Goal: Information Seeking & Learning: Check status

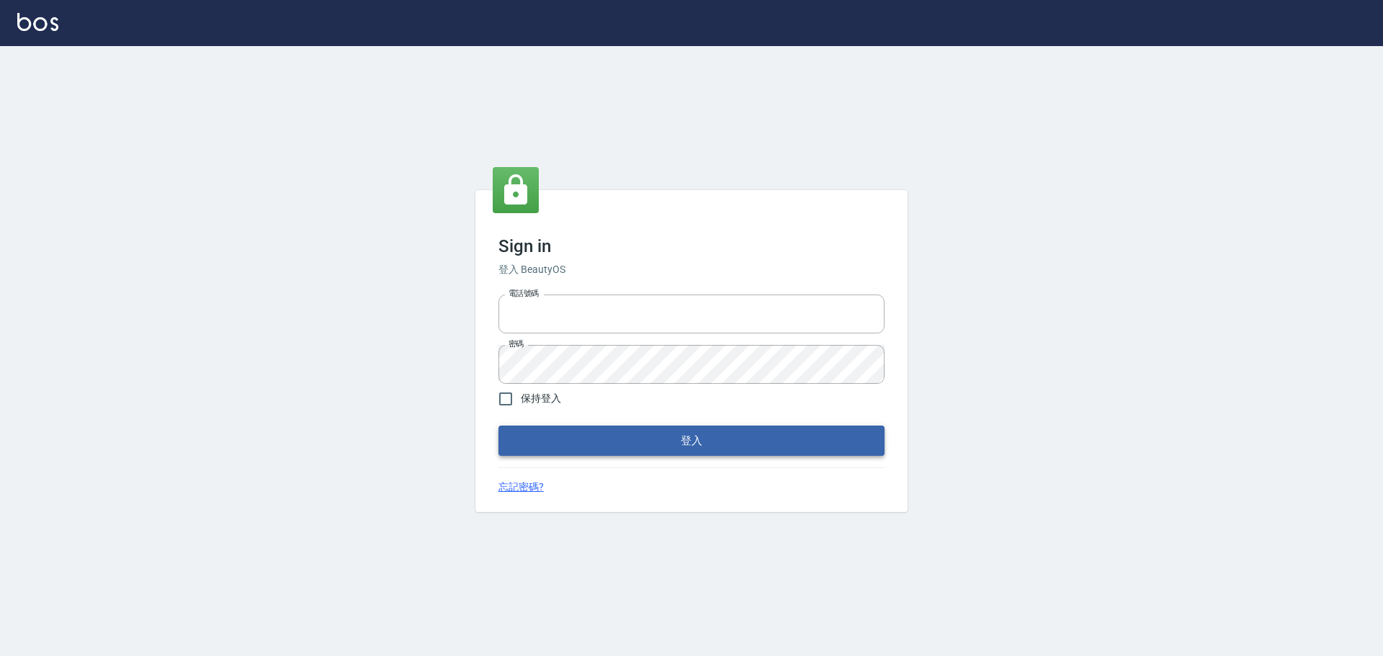
type input "9990001234567"
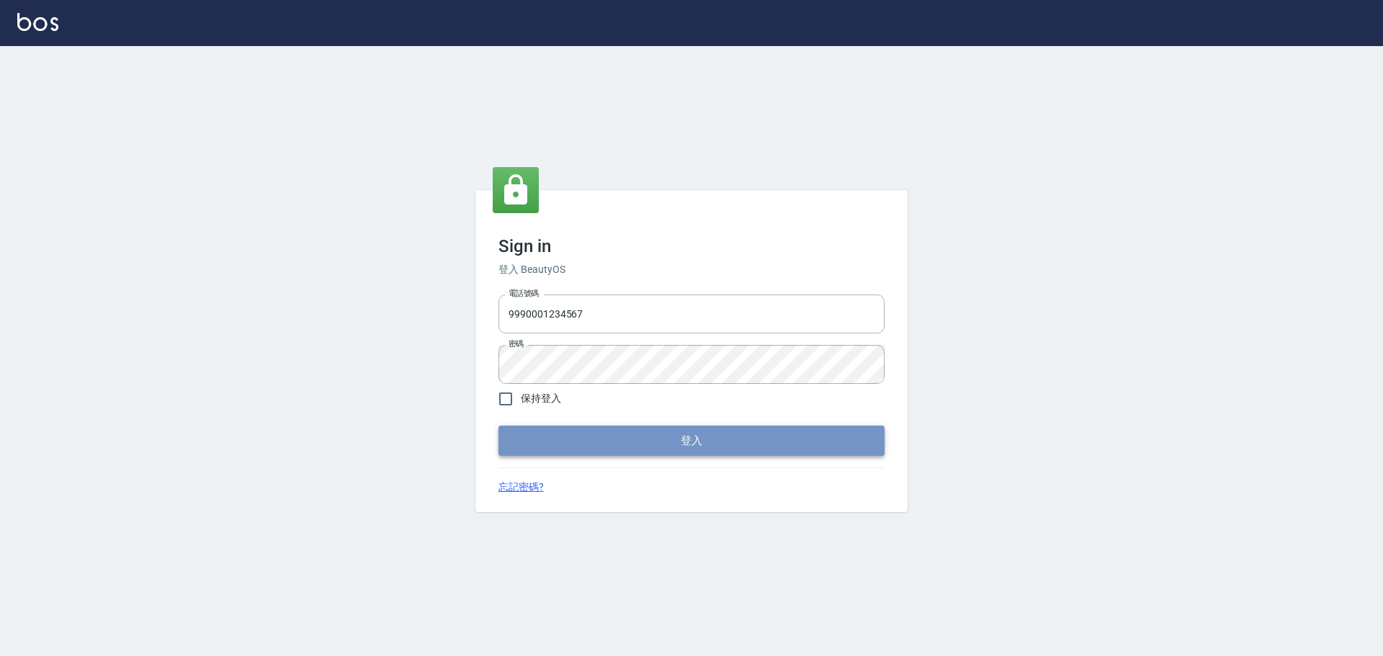
click at [651, 449] on button "登入" at bounding box center [691, 441] width 386 height 30
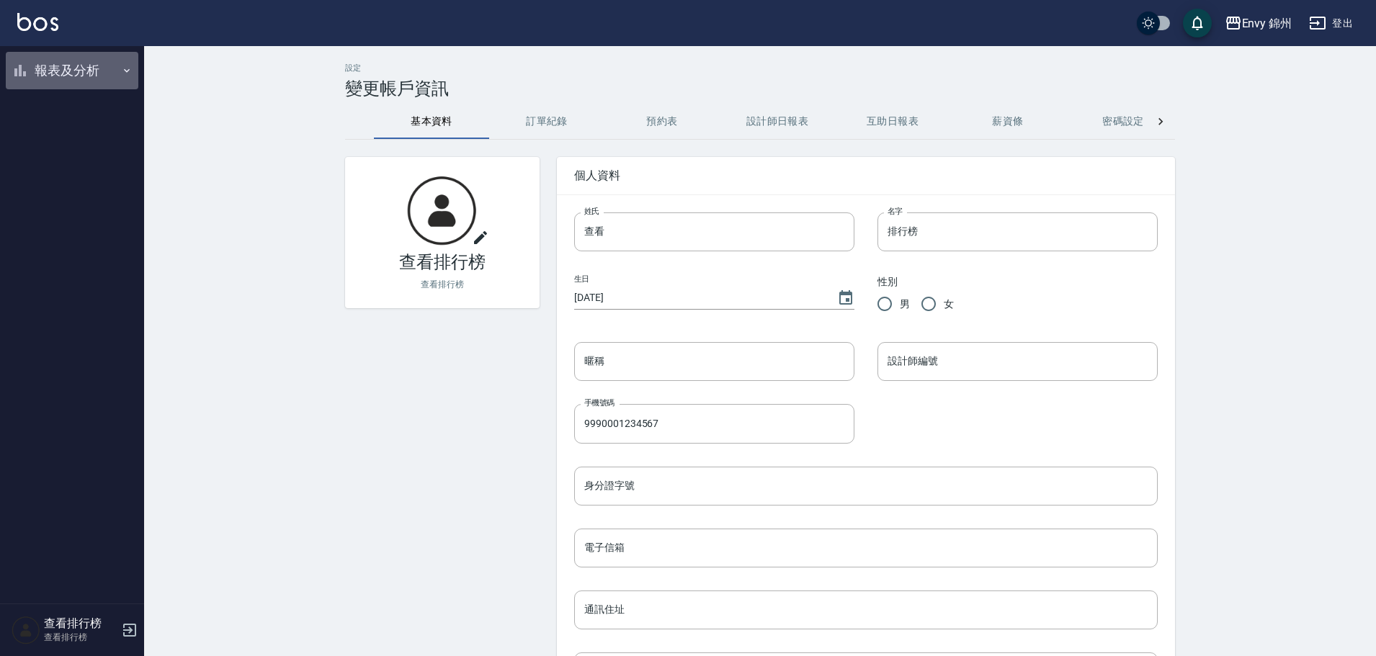
click at [43, 68] on button "報表及分析" at bounding box center [72, 70] width 133 height 37
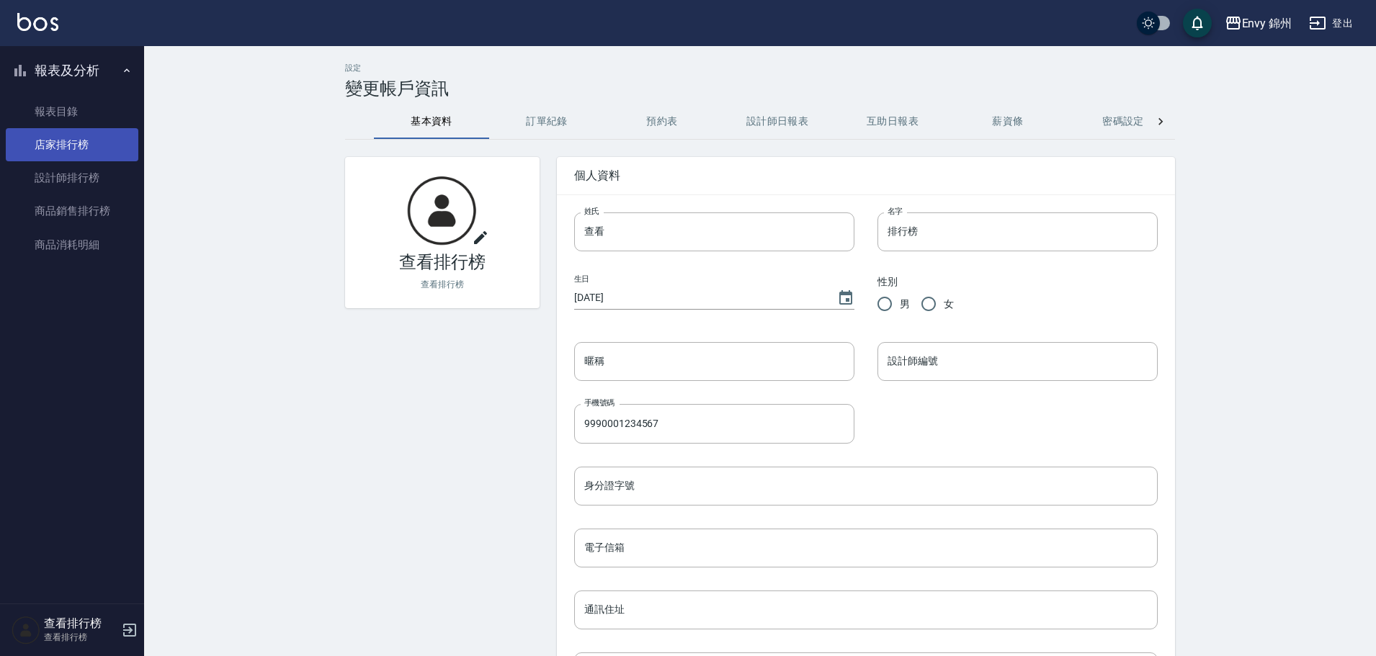
drag, startPoint x: 74, startPoint y: 147, endPoint x: 74, endPoint y: 155, distance: 7.9
click at [74, 149] on link "店家排行榜" at bounding box center [72, 144] width 133 height 33
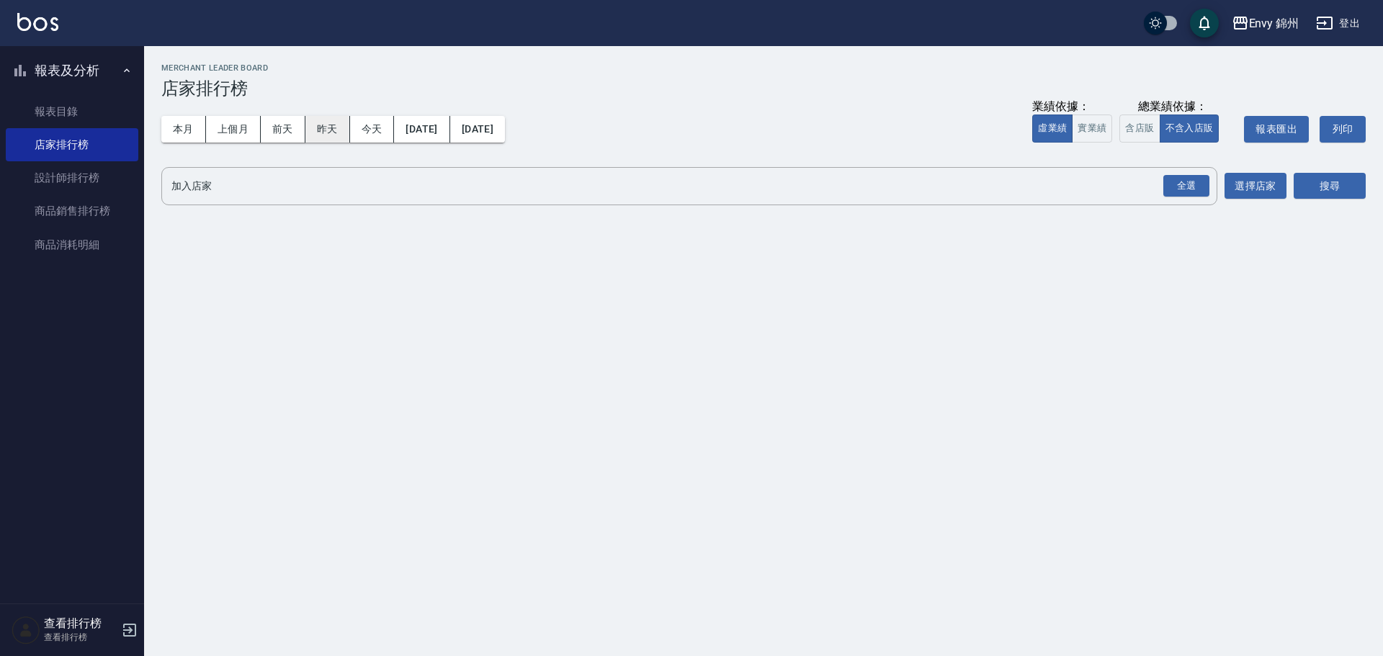
click at [334, 123] on button "昨天" at bounding box center [327, 129] width 45 height 27
click at [1186, 179] on div "全選" at bounding box center [1186, 186] width 46 height 22
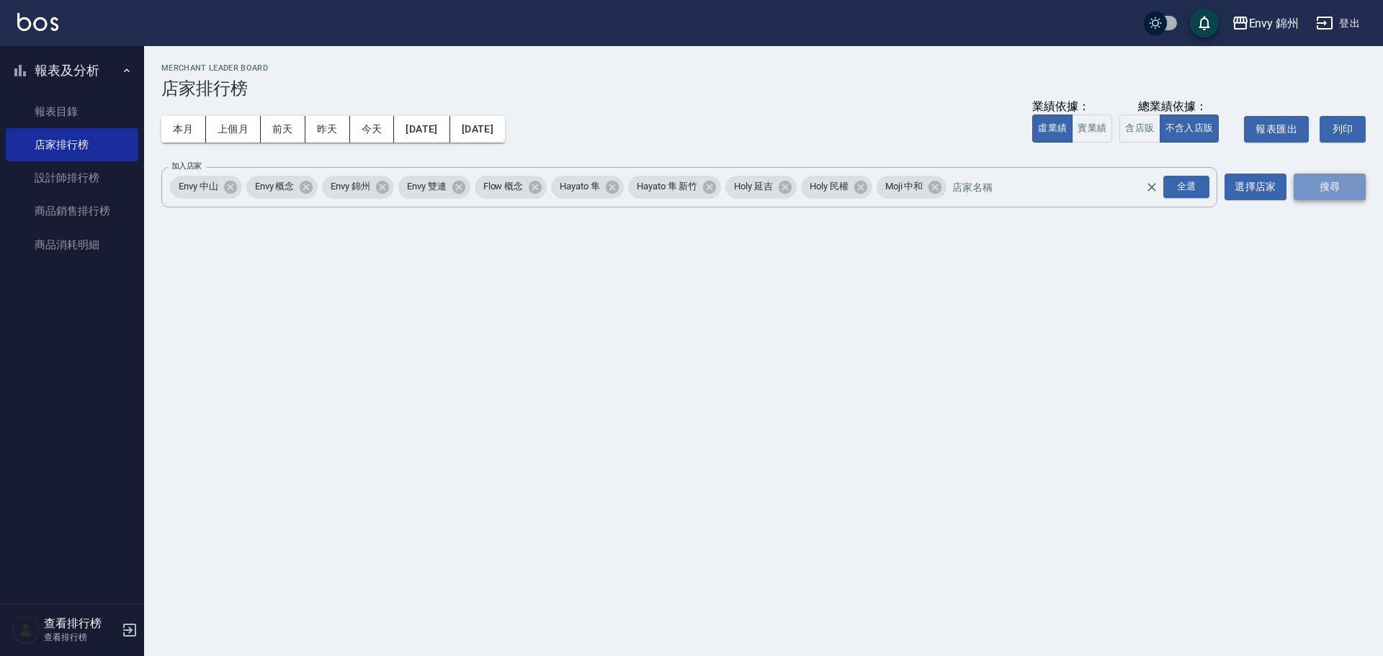
click at [1346, 182] on button "搜尋" at bounding box center [1330, 187] width 72 height 27
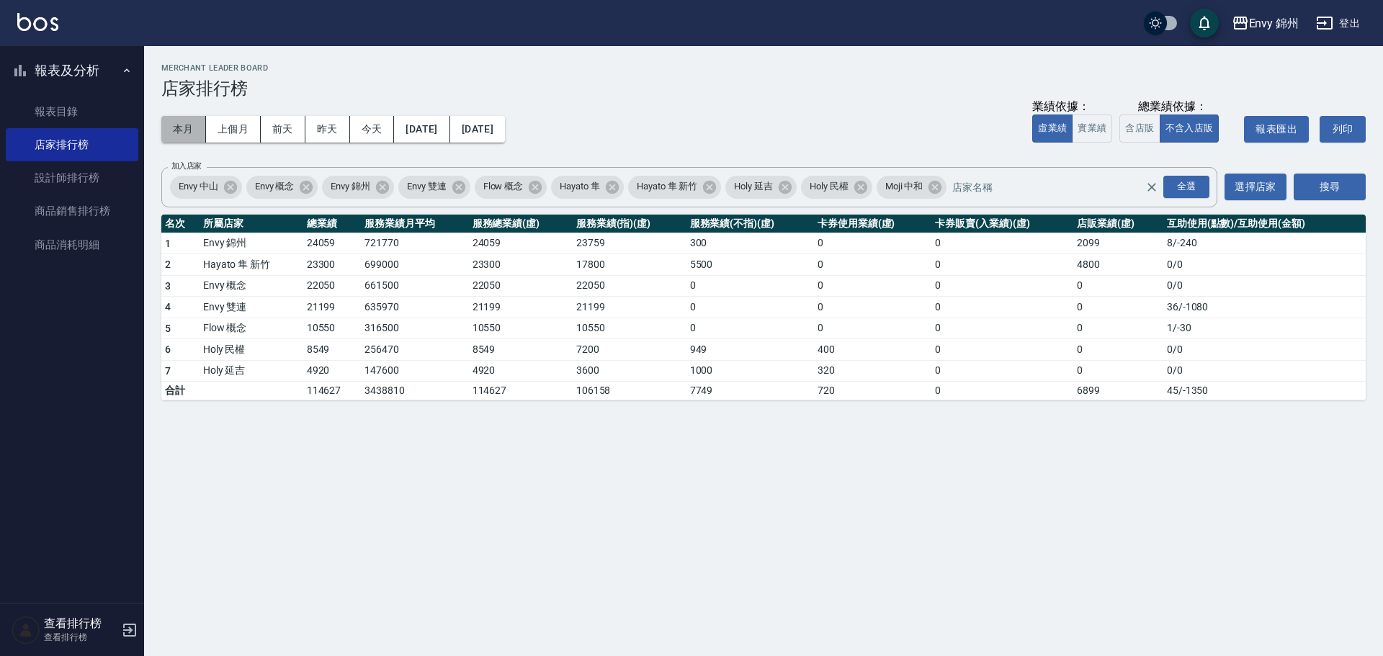
click at [179, 130] on button "本月" at bounding box center [183, 129] width 45 height 27
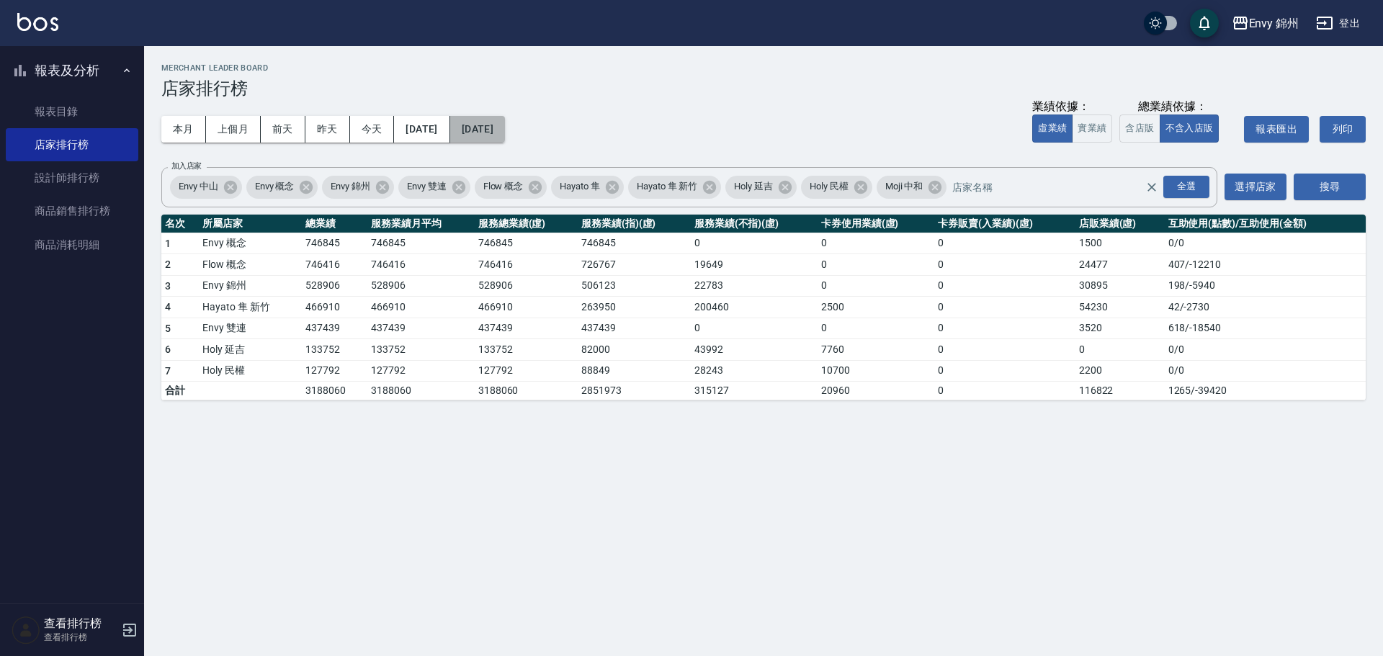
click at [505, 125] on button "2025/09/30" at bounding box center [477, 129] width 55 height 27
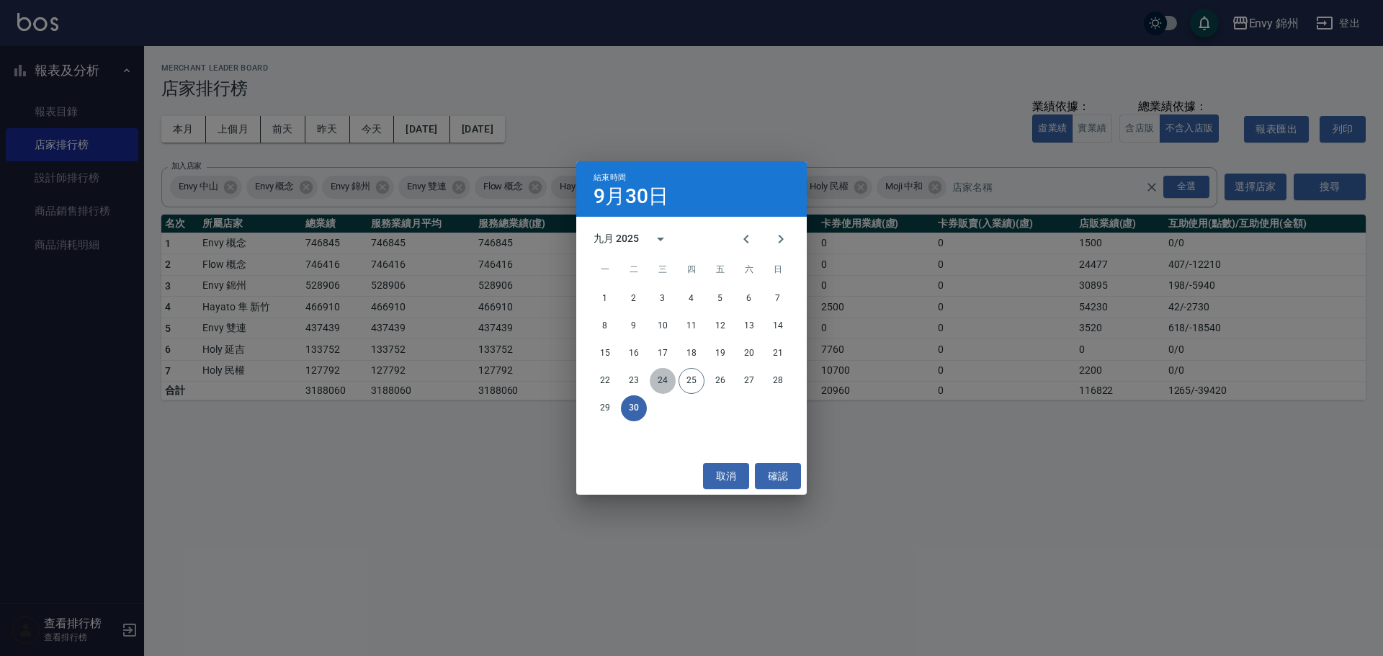
click at [666, 383] on button "24" at bounding box center [663, 381] width 26 height 26
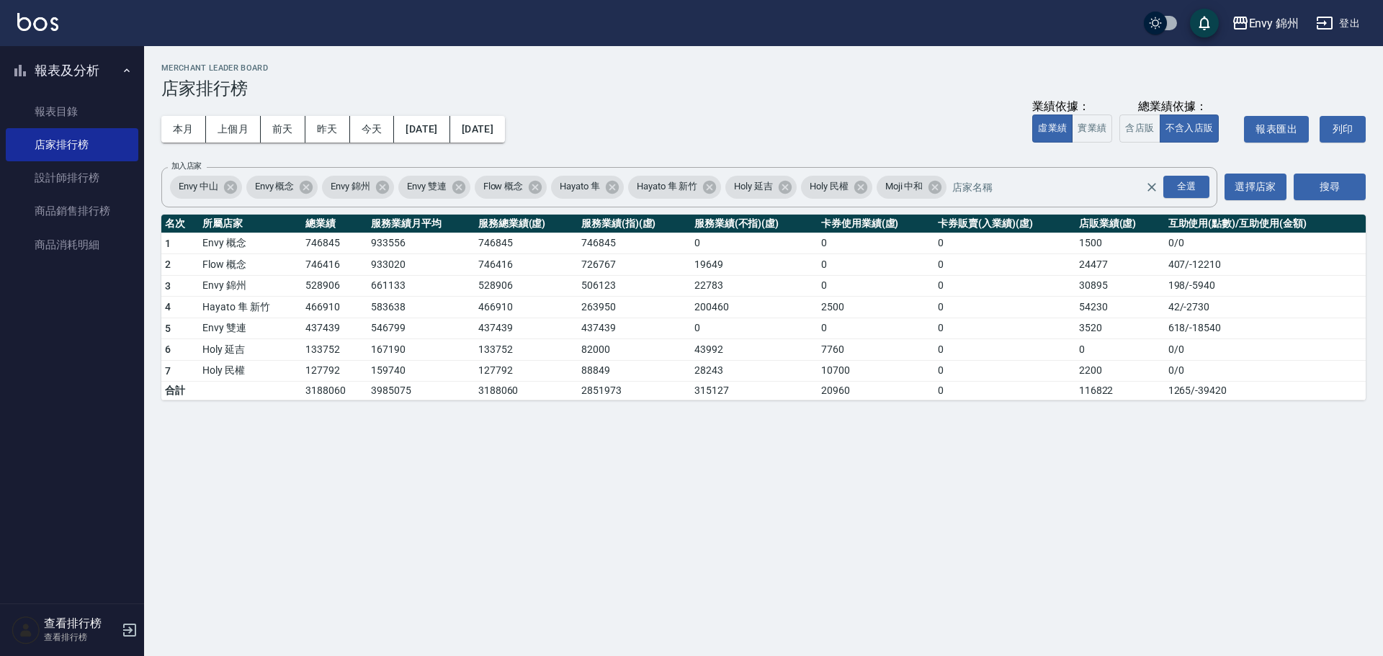
click at [1086, 560] on div "Envy 錦州 2025-09-01 - 2025-09-24 店家排行榜 列印時間： 2025-09-25-07:56 Merchant Leader Bo…" at bounding box center [691, 328] width 1383 height 656
click at [70, 189] on link "設計師排行榜" at bounding box center [72, 177] width 133 height 33
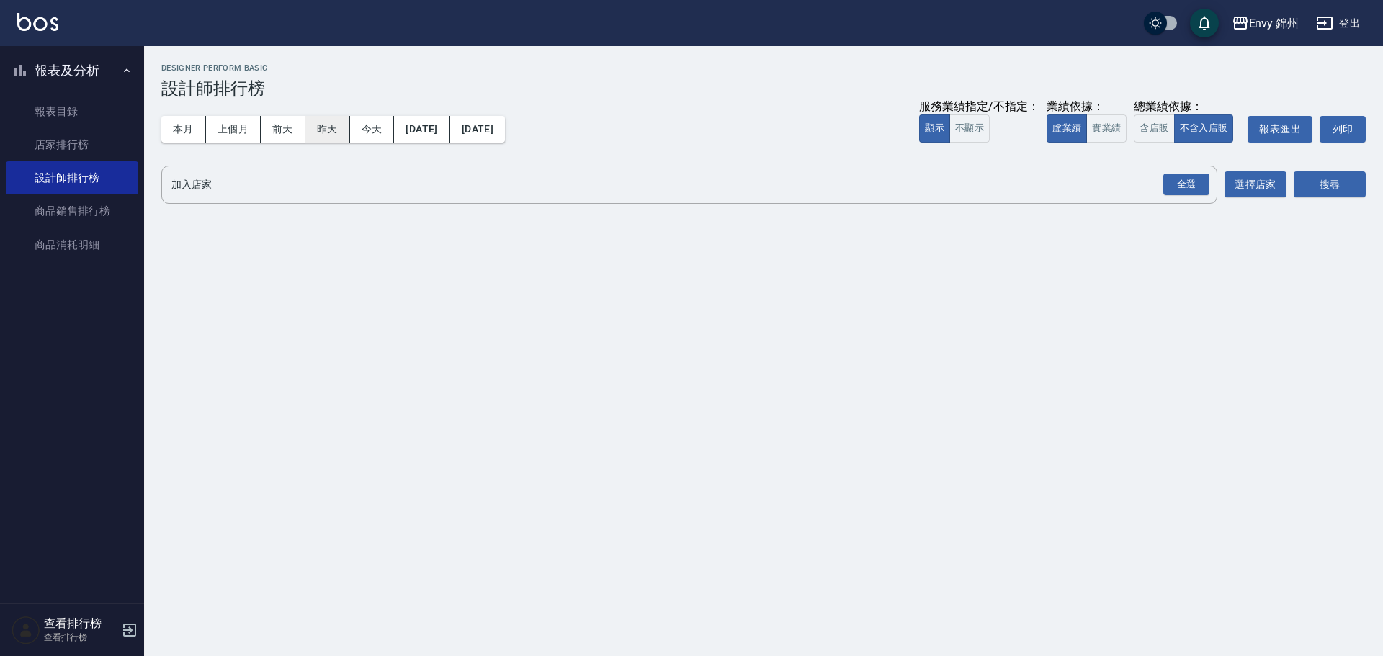
click at [335, 123] on button "昨天" at bounding box center [327, 129] width 45 height 27
click at [1186, 188] on div "全選" at bounding box center [1186, 185] width 46 height 22
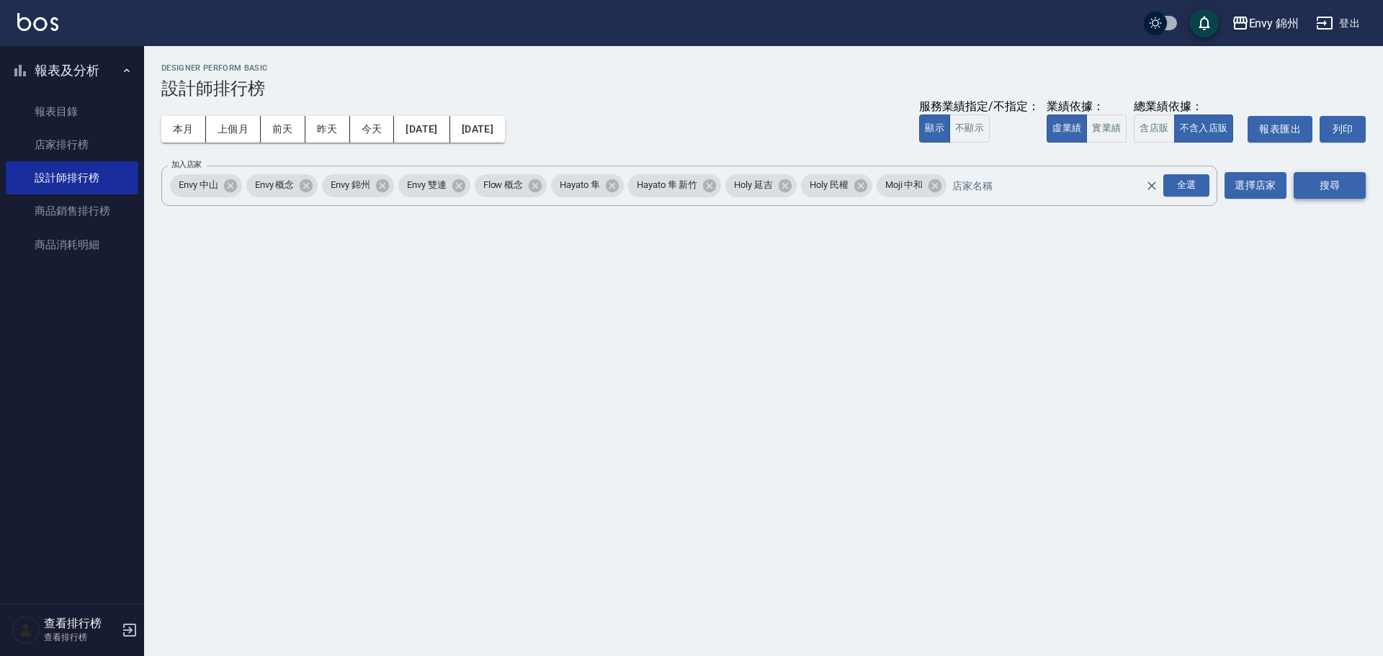
click at [1349, 187] on button "搜尋" at bounding box center [1330, 185] width 72 height 27
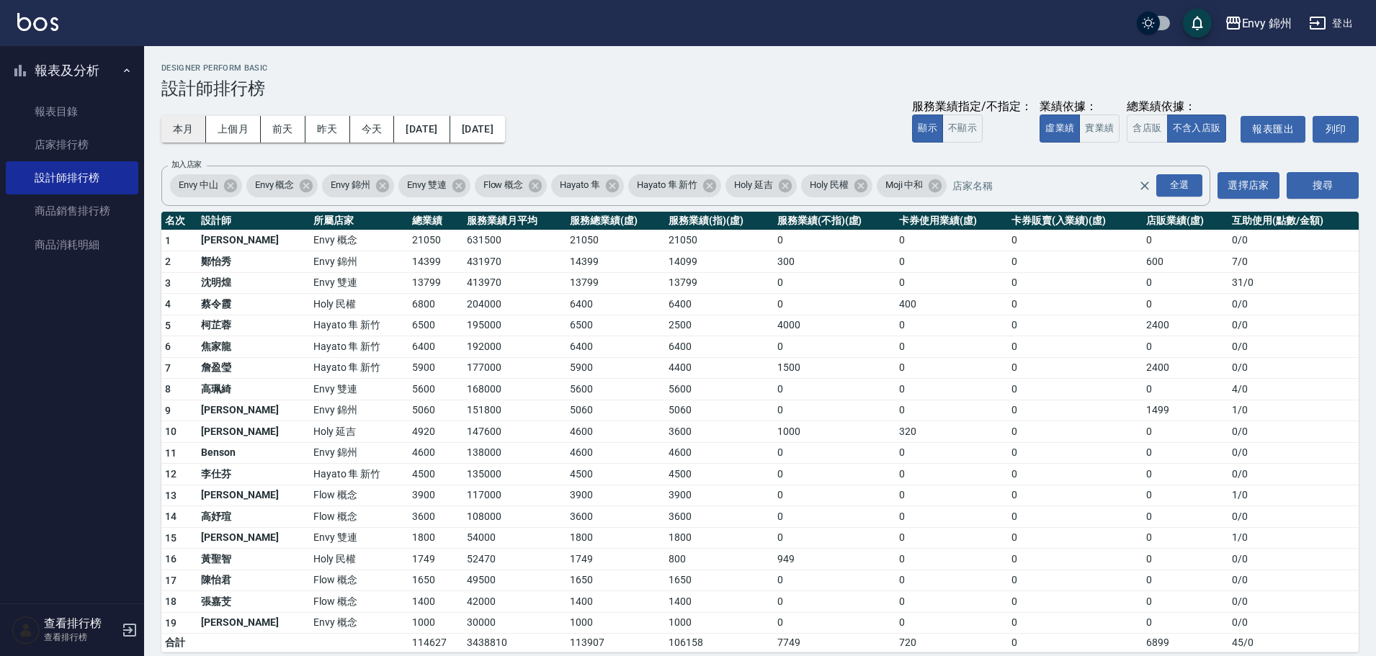
click at [168, 122] on button "本月" at bounding box center [183, 129] width 45 height 27
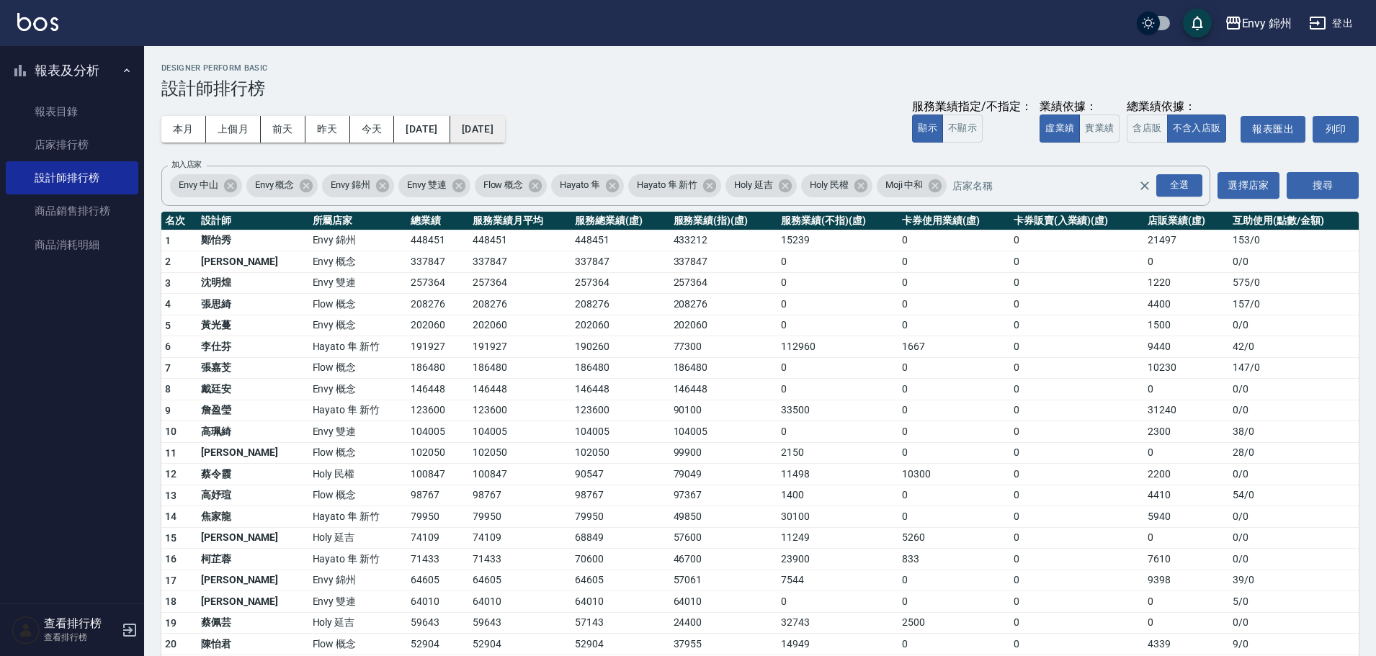
click at [499, 131] on button "2025/09/30" at bounding box center [477, 129] width 55 height 27
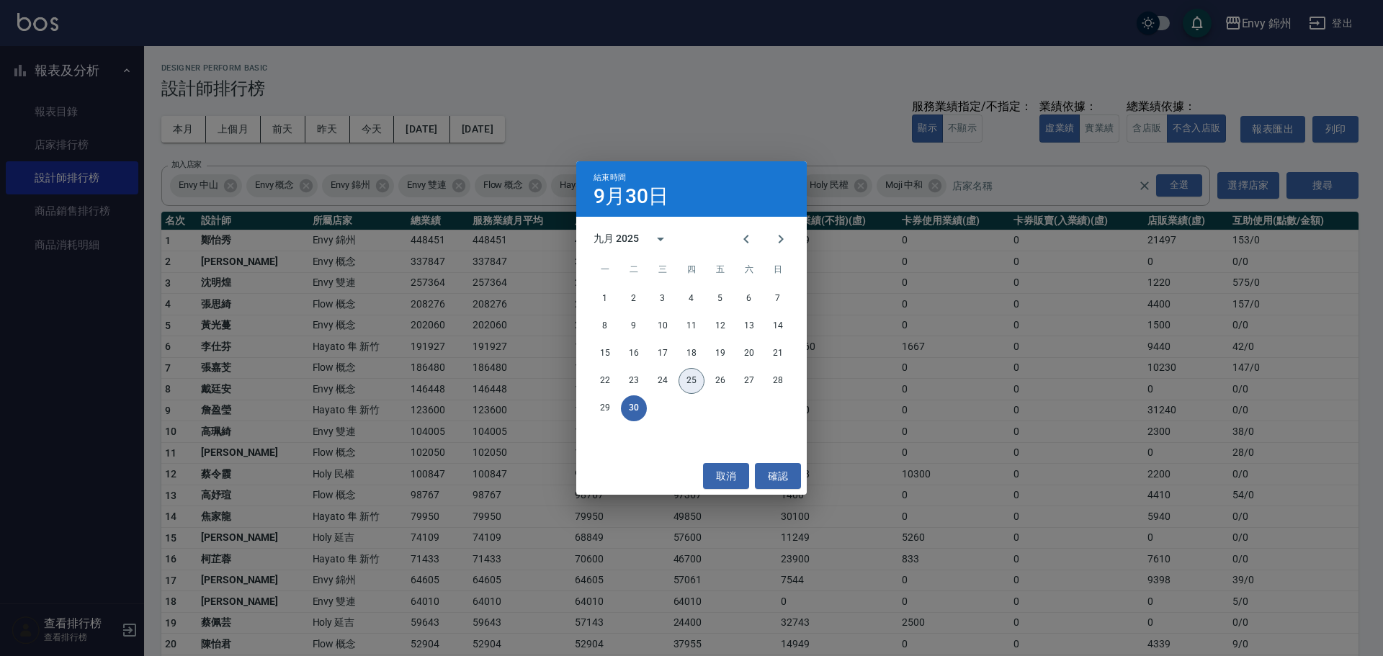
click at [692, 373] on button "25" at bounding box center [692, 381] width 26 height 26
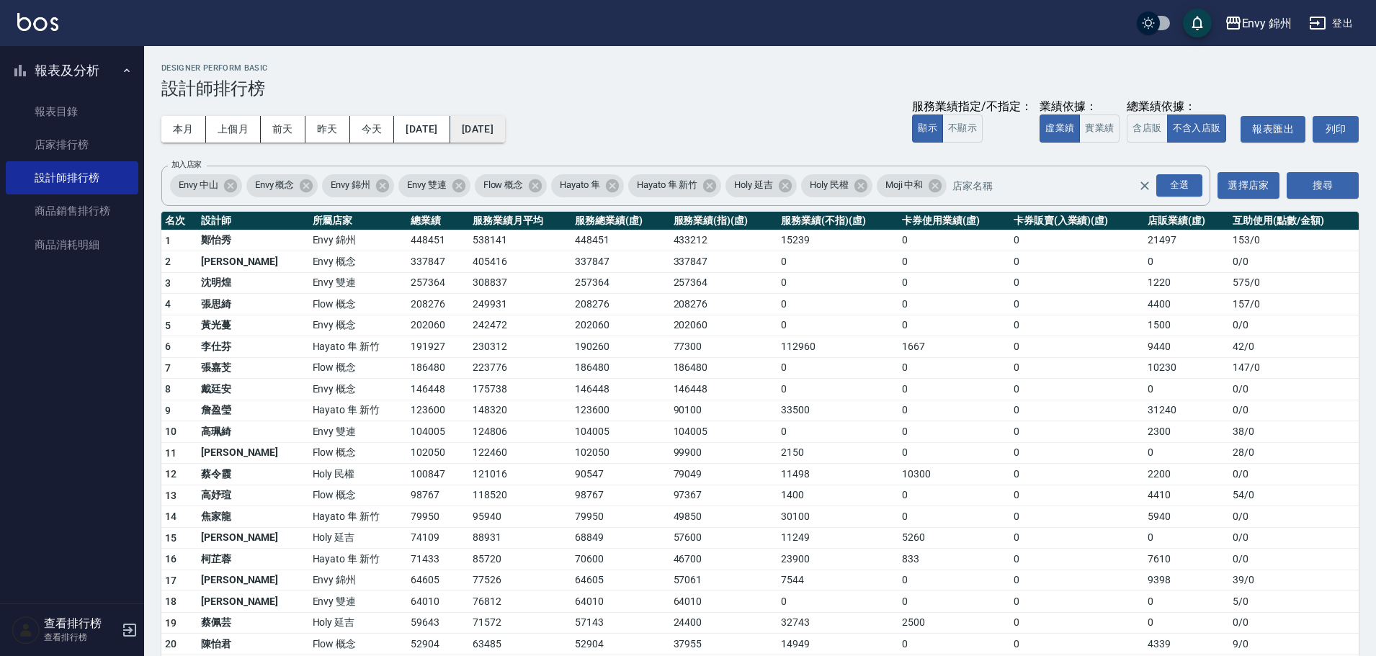
click at [505, 127] on button "[DATE]" at bounding box center [477, 129] width 55 height 27
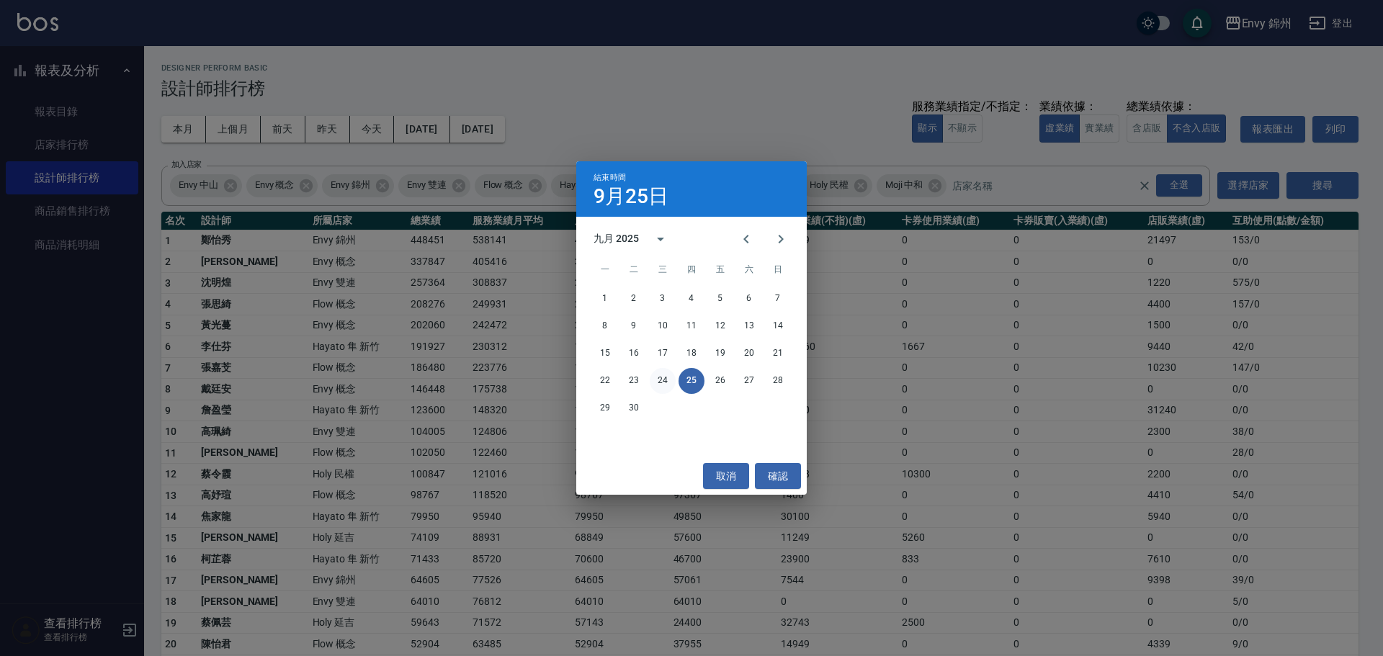
click at [661, 382] on button "24" at bounding box center [663, 381] width 26 height 26
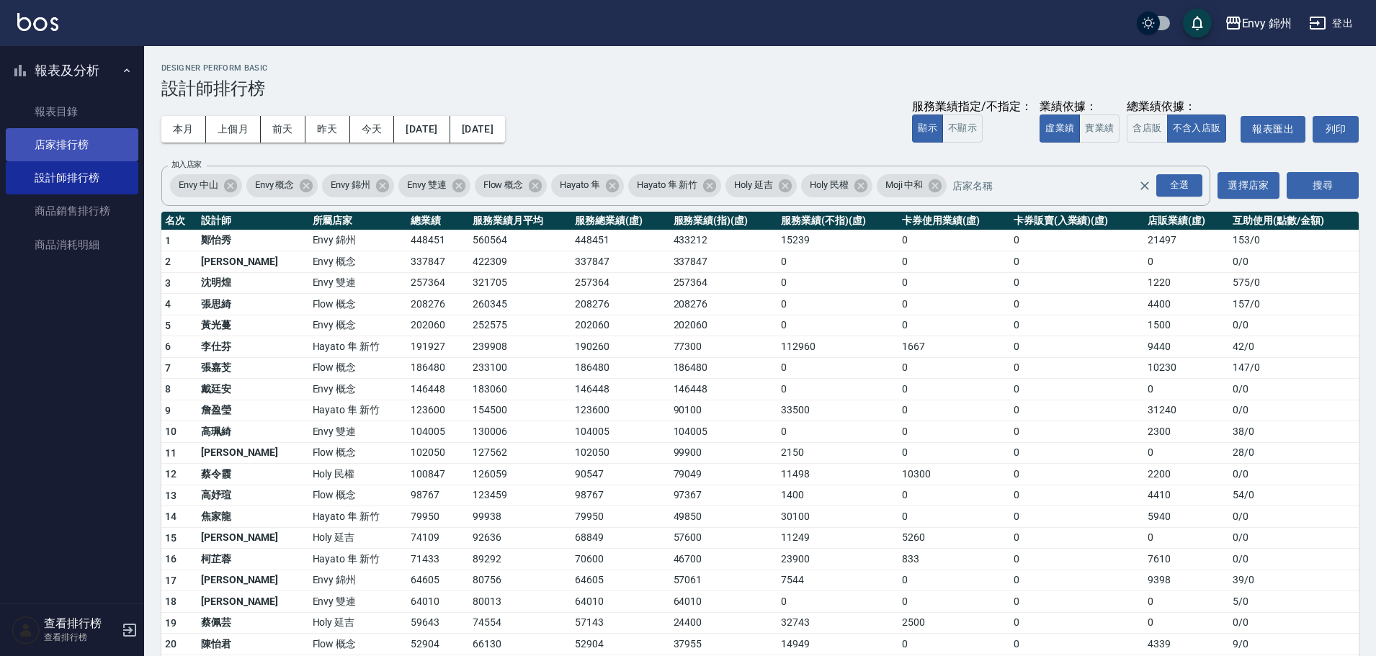
click at [59, 133] on link "店家排行榜" at bounding box center [72, 144] width 133 height 33
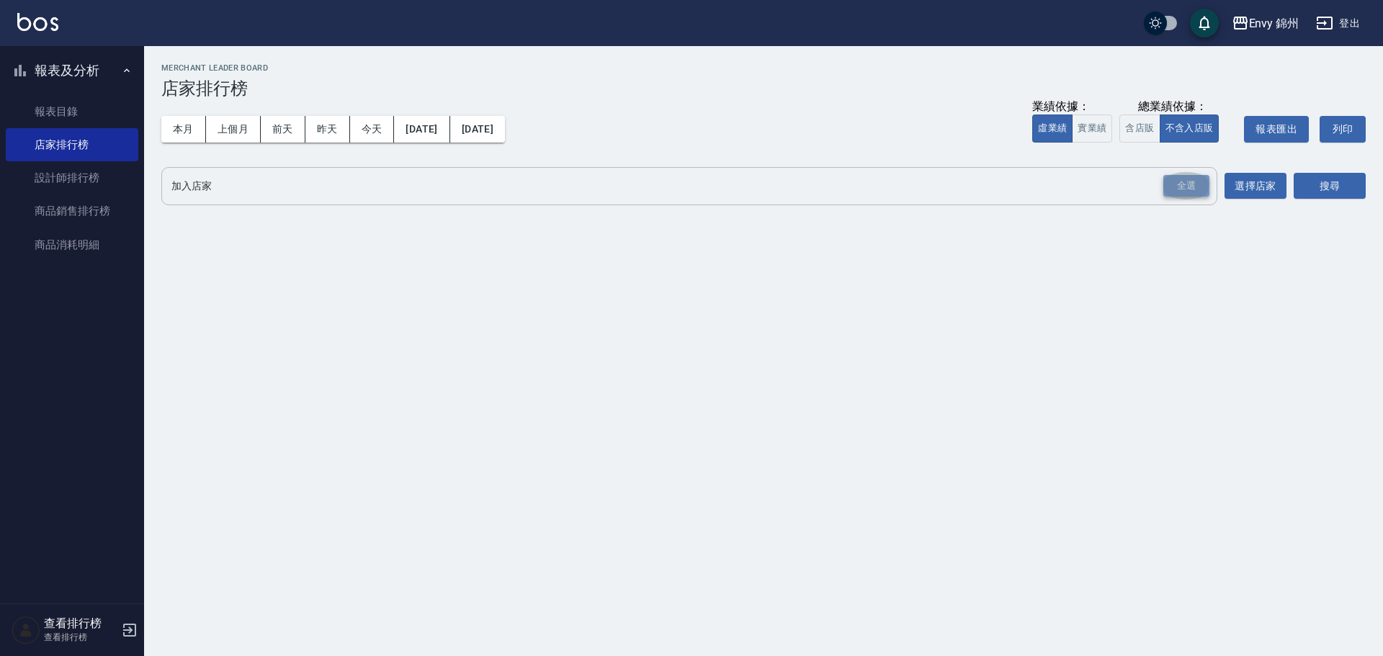
click at [1194, 179] on div "全選" at bounding box center [1186, 186] width 46 height 22
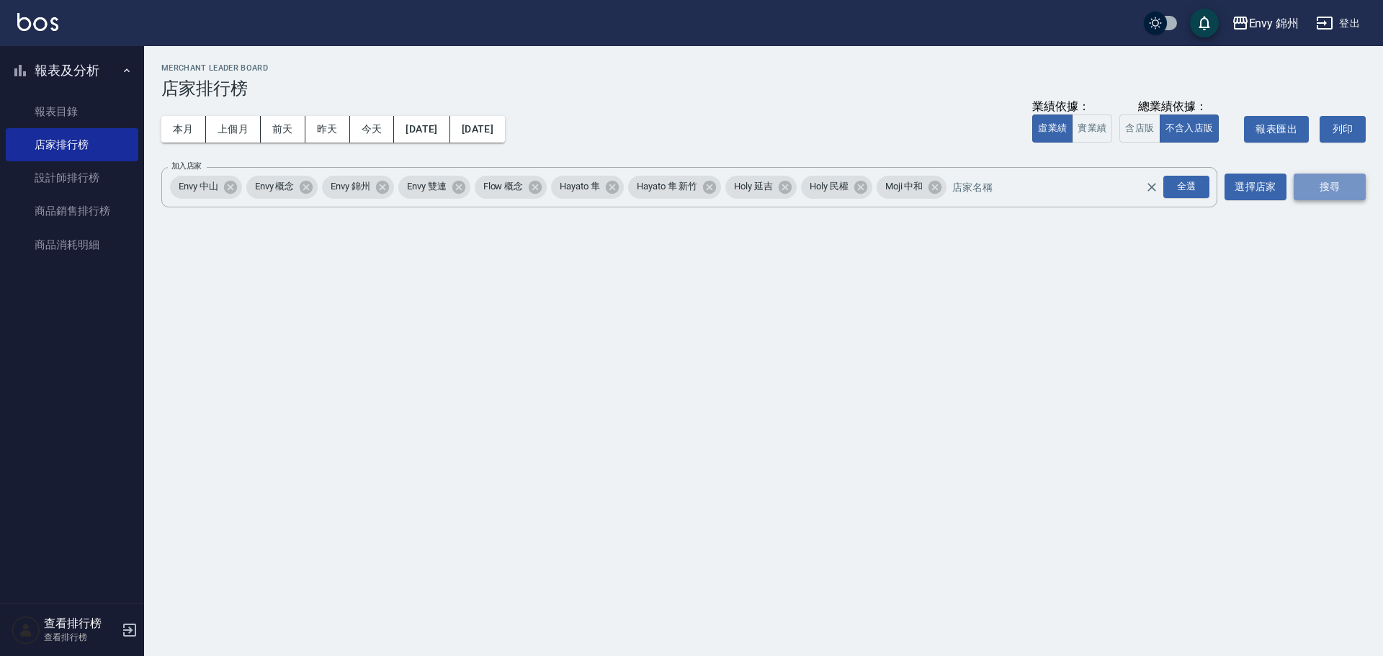
click at [1343, 180] on button "搜尋" at bounding box center [1330, 187] width 72 height 27
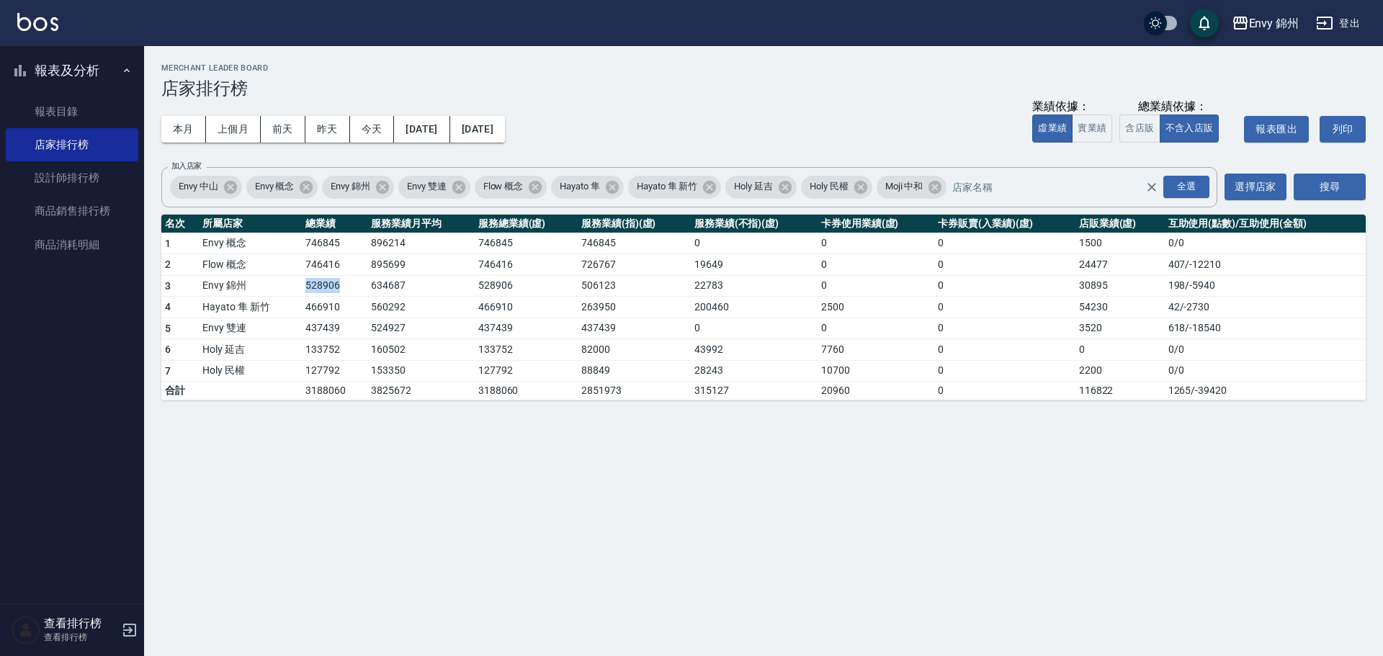
drag, startPoint x: 300, startPoint y: 285, endPoint x: 339, endPoint y: 284, distance: 38.9
click at [339, 284] on tr "3 Envy 錦州 528906 634687 528906 506123 22783 0 0 30895 198 / -5940" at bounding box center [763, 286] width 1204 height 22
click at [1353, 19] on button "登出" at bounding box center [1337, 23] width 55 height 27
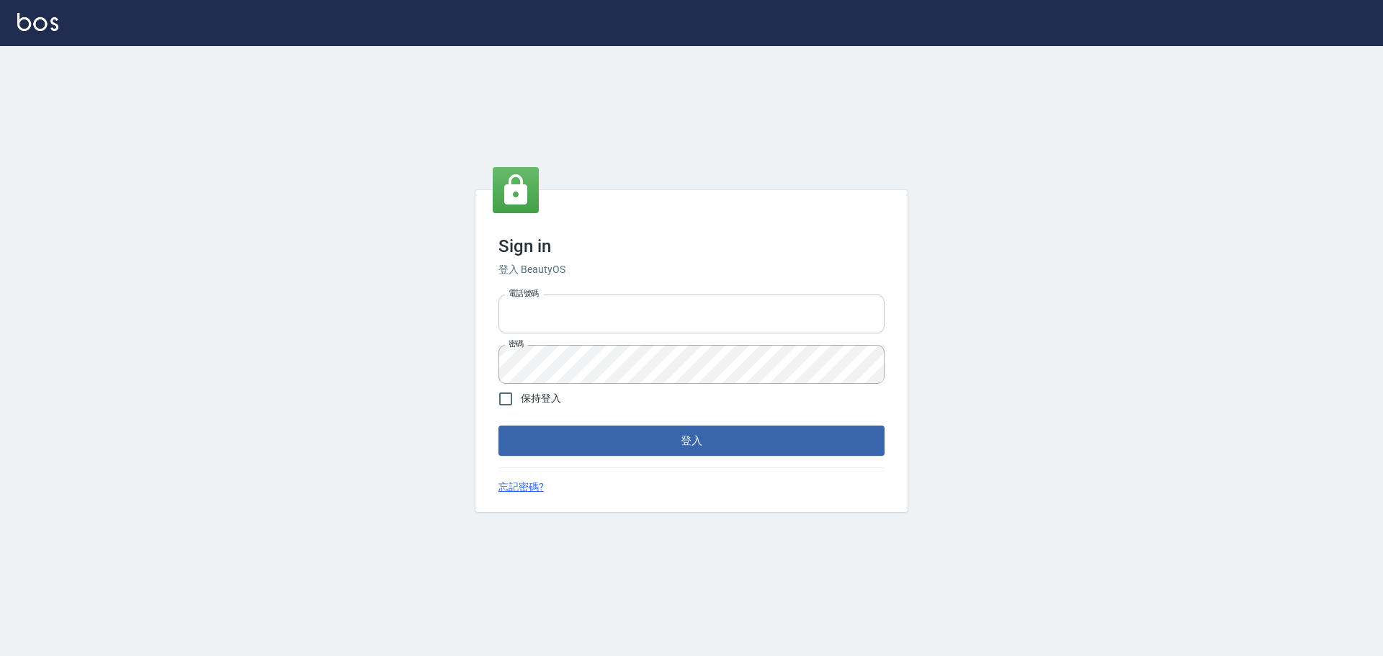
type input "9990001234567"
click at [622, 308] on input "9990001234567" at bounding box center [691, 314] width 386 height 39
click at [711, 444] on button "登入" at bounding box center [691, 441] width 386 height 30
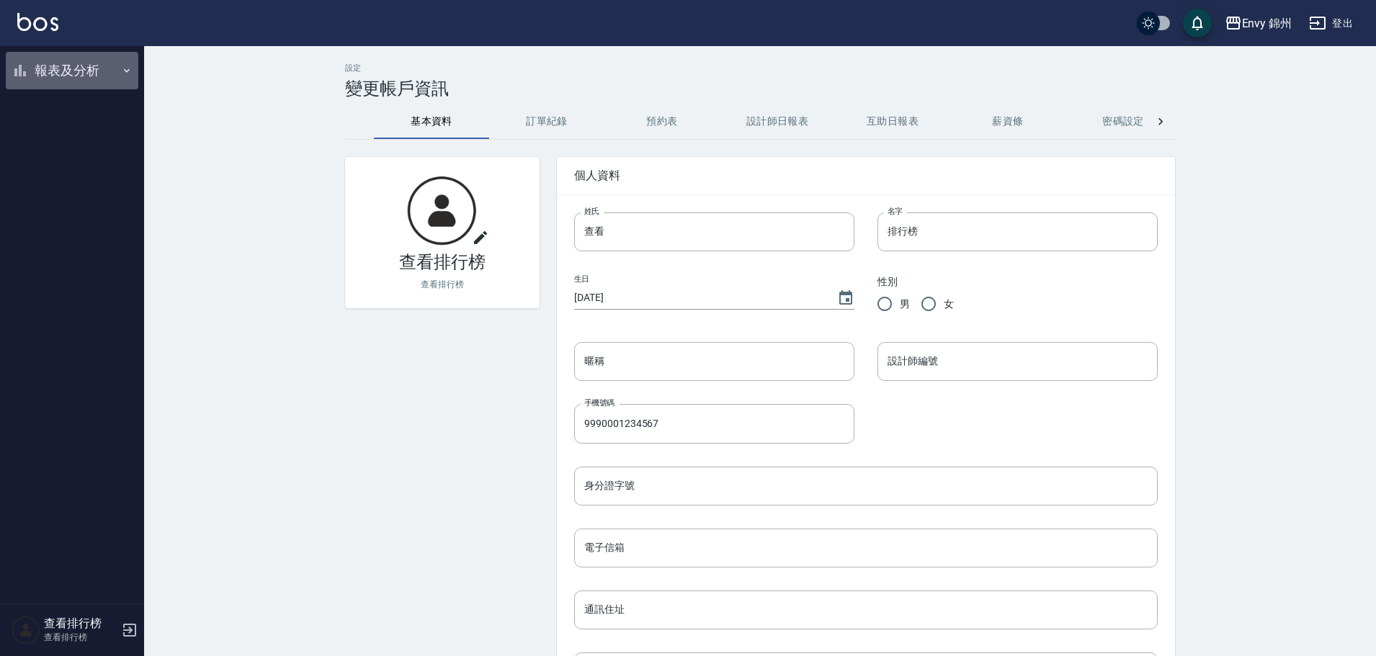
click at [45, 67] on button "報表及分析" at bounding box center [72, 70] width 133 height 37
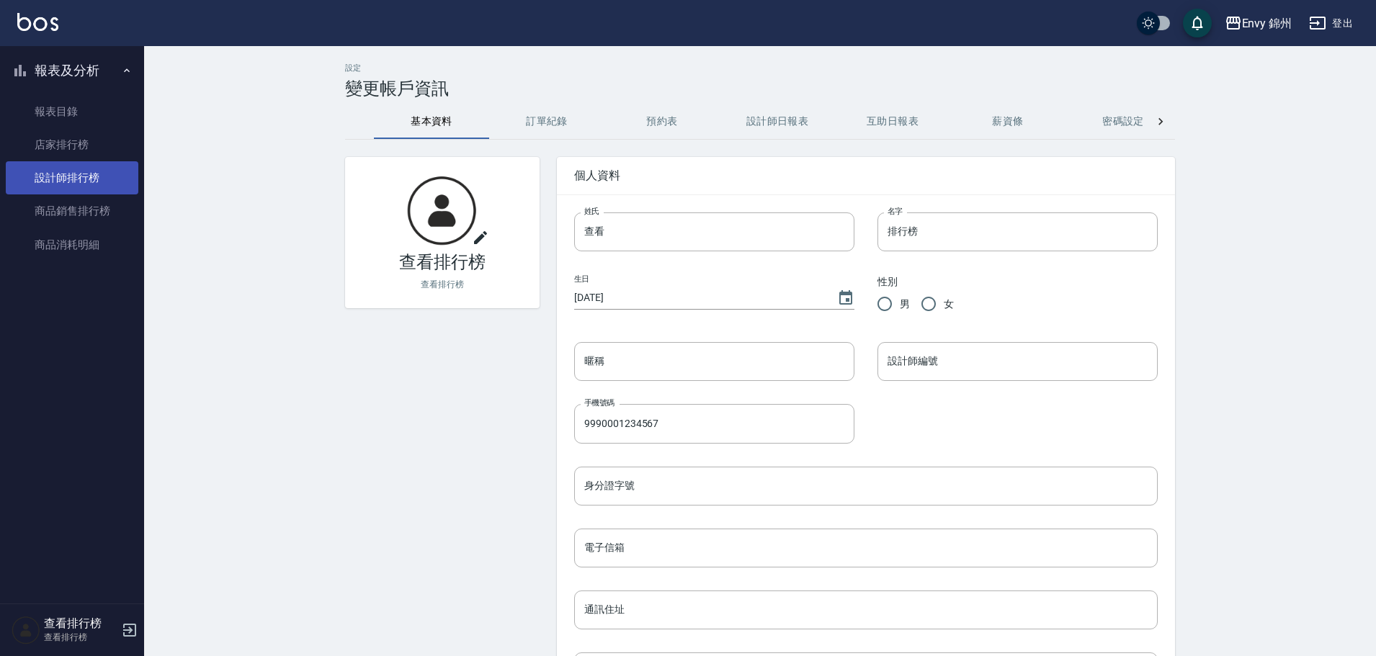
click at [55, 183] on link "設計師排行榜" at bounding box center [72, 177] width 133 height 33
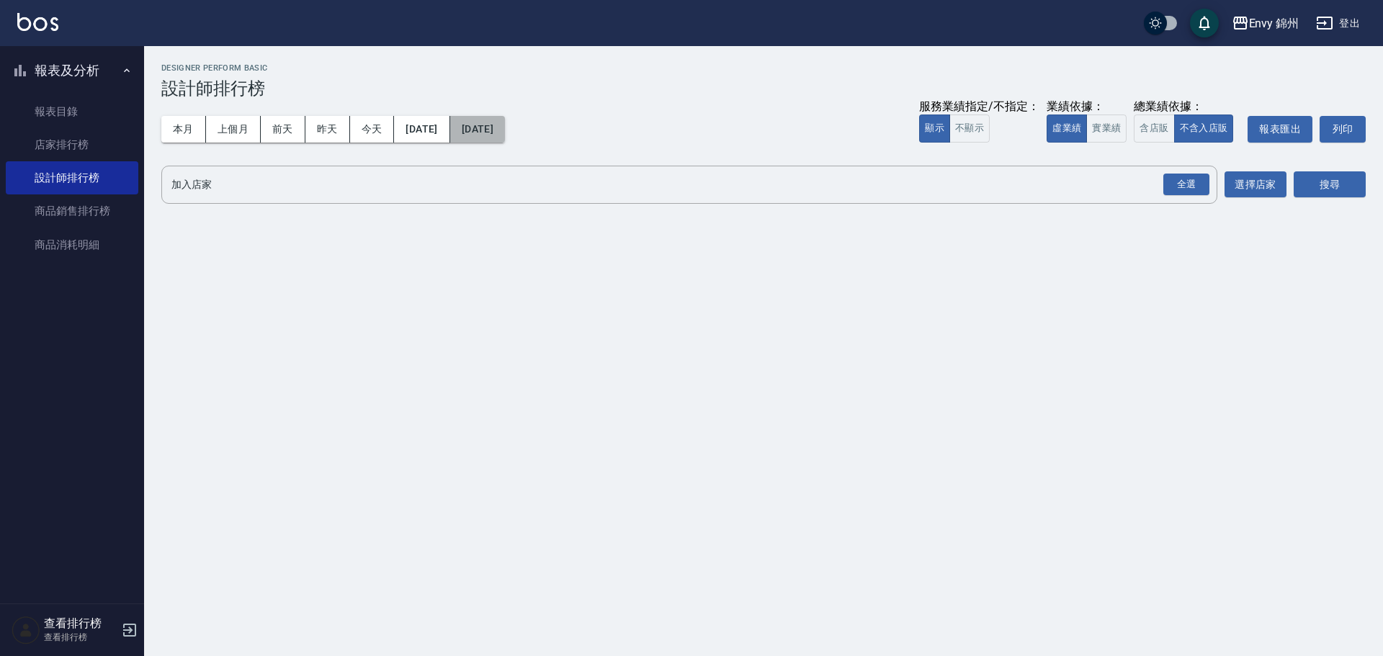
click at [499, 126] on button "[DATE]" at bounding box center [477, 129] width 55 height 27
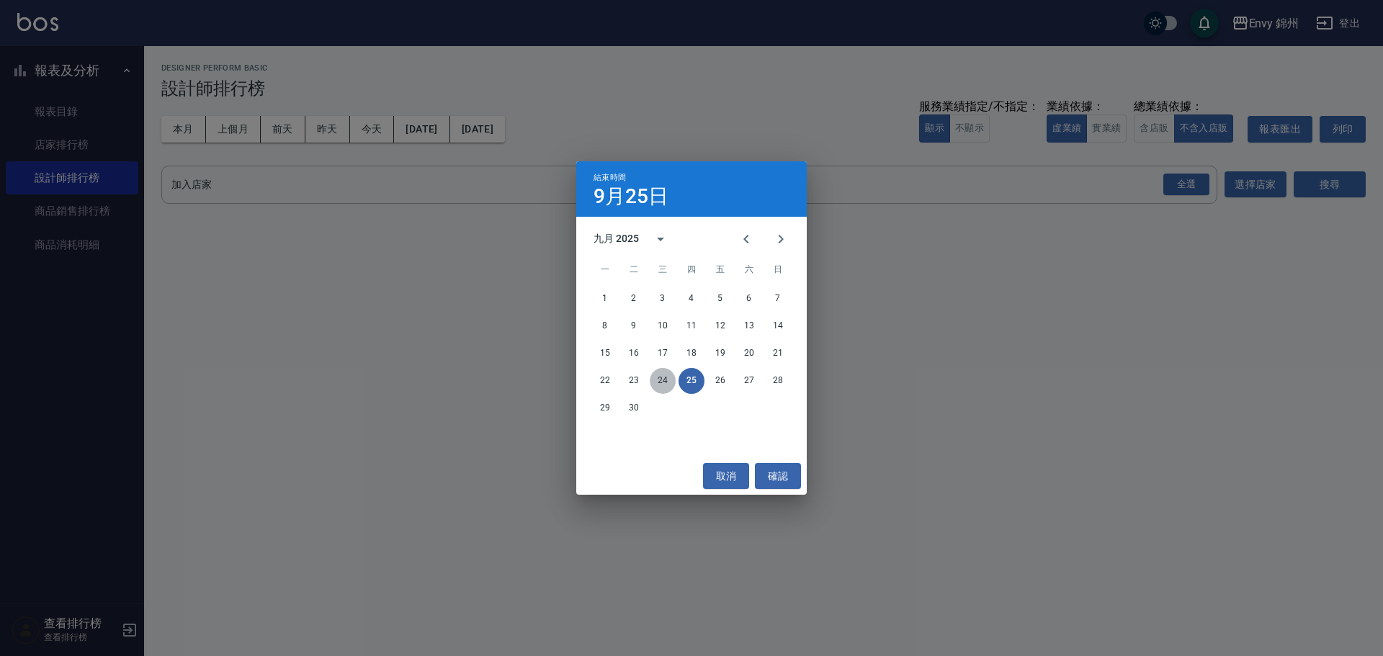
click at [662, 373] on button "24" at bounding box center [663, 381] width 26 height 26
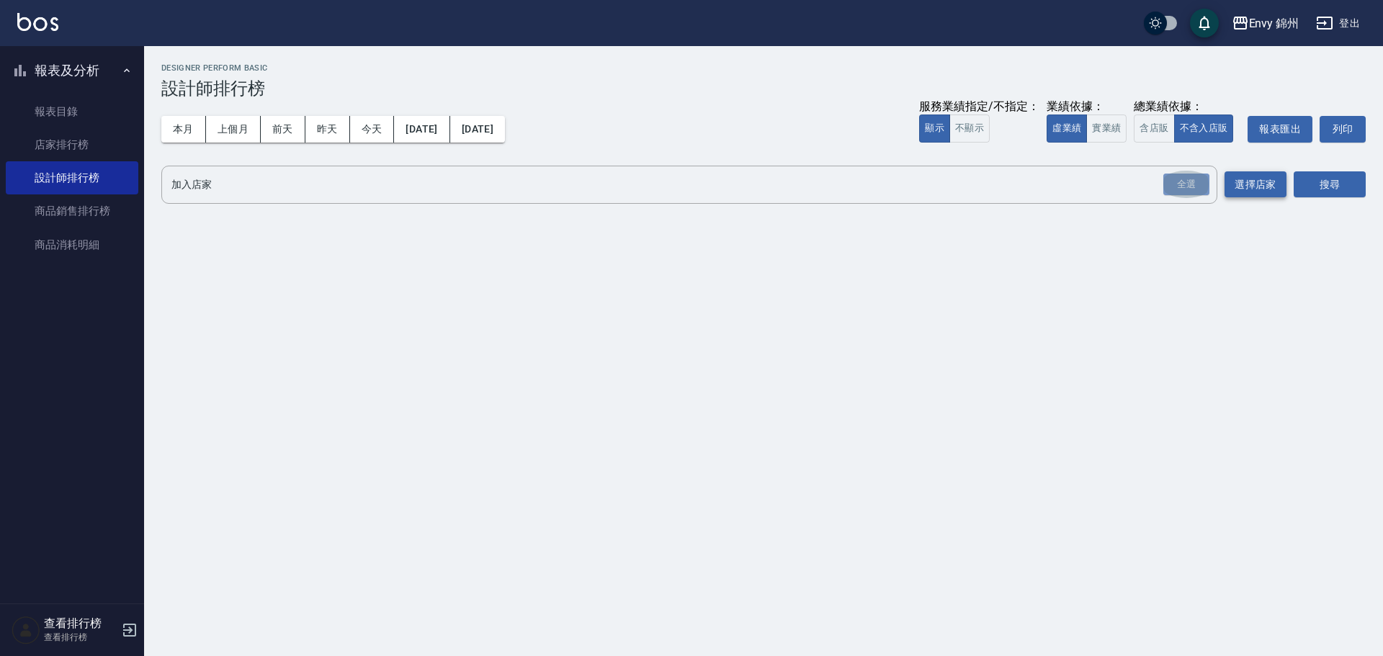
drag, startPoint x: 1187, startPoint y: 187, endPoint x: 1226, endPoint y: 177, distance: 40.0
click at [1186, 187] on div "全選" at bounding box center [1186, 185] width 46 height 22
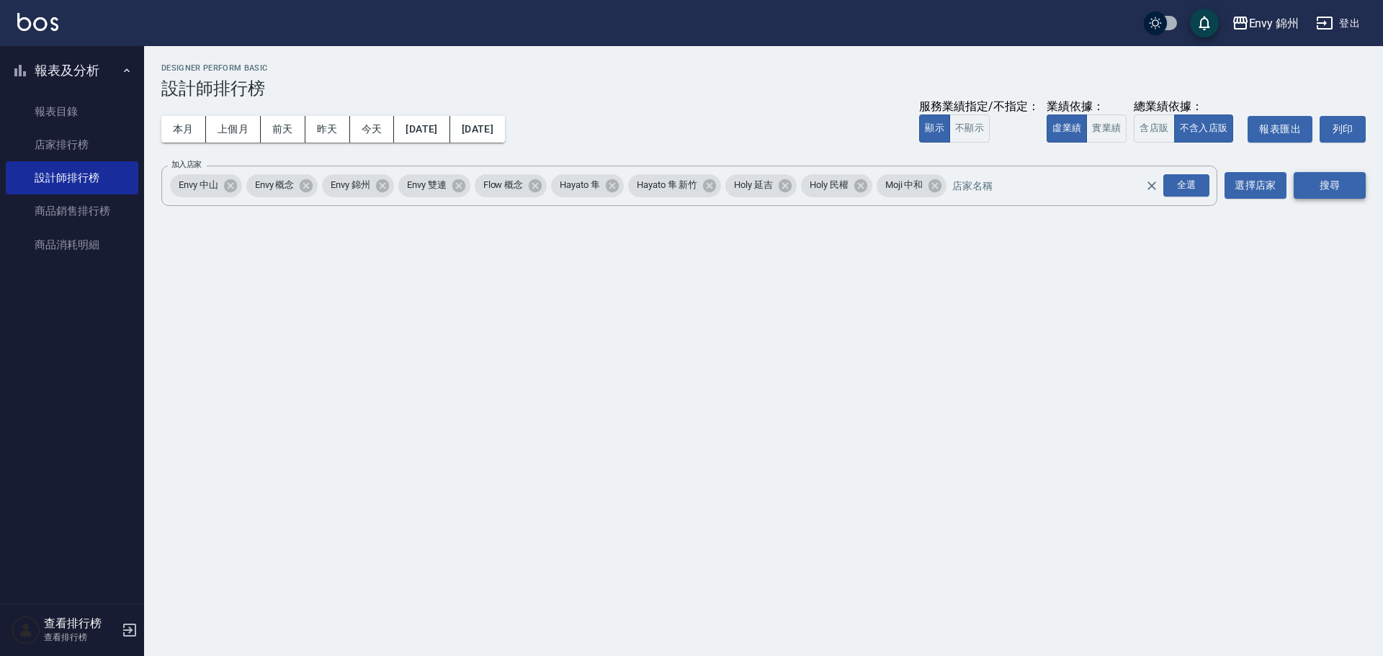
click at [1327, 185] on button "搜尋" at bounding box center [1330, 185] width 72 height 27
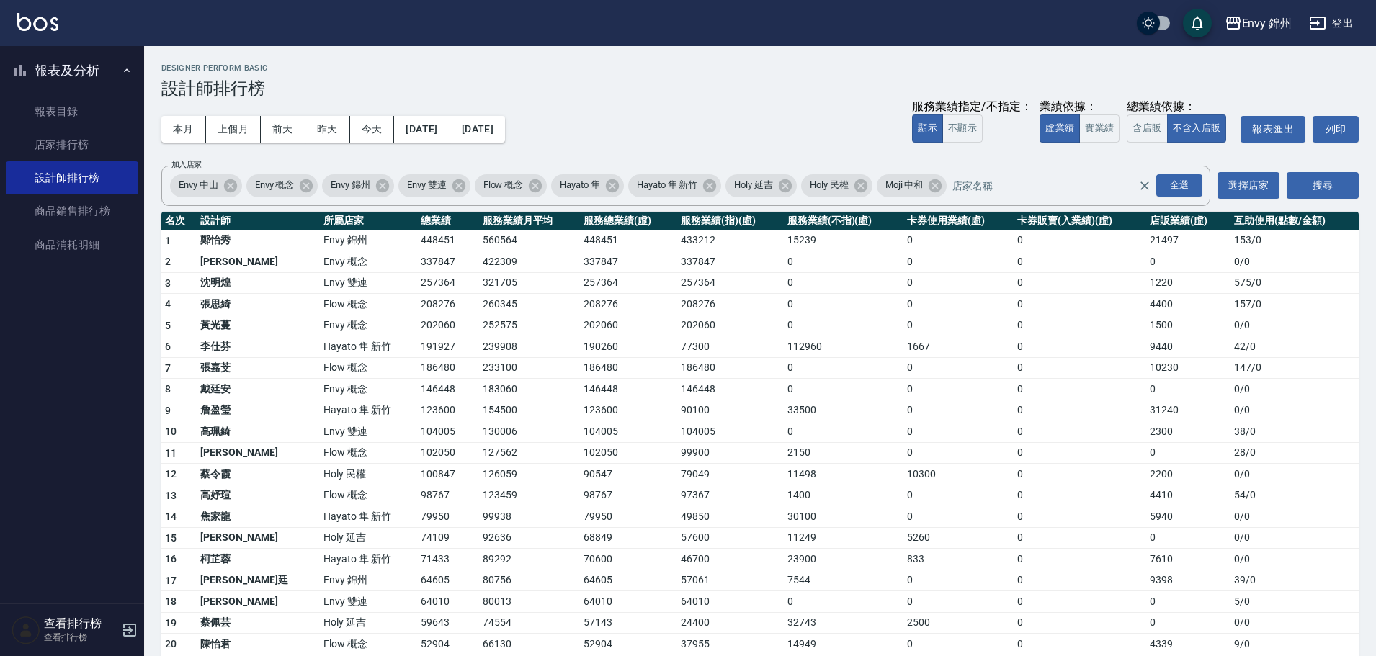
scroll to position [130, 0]
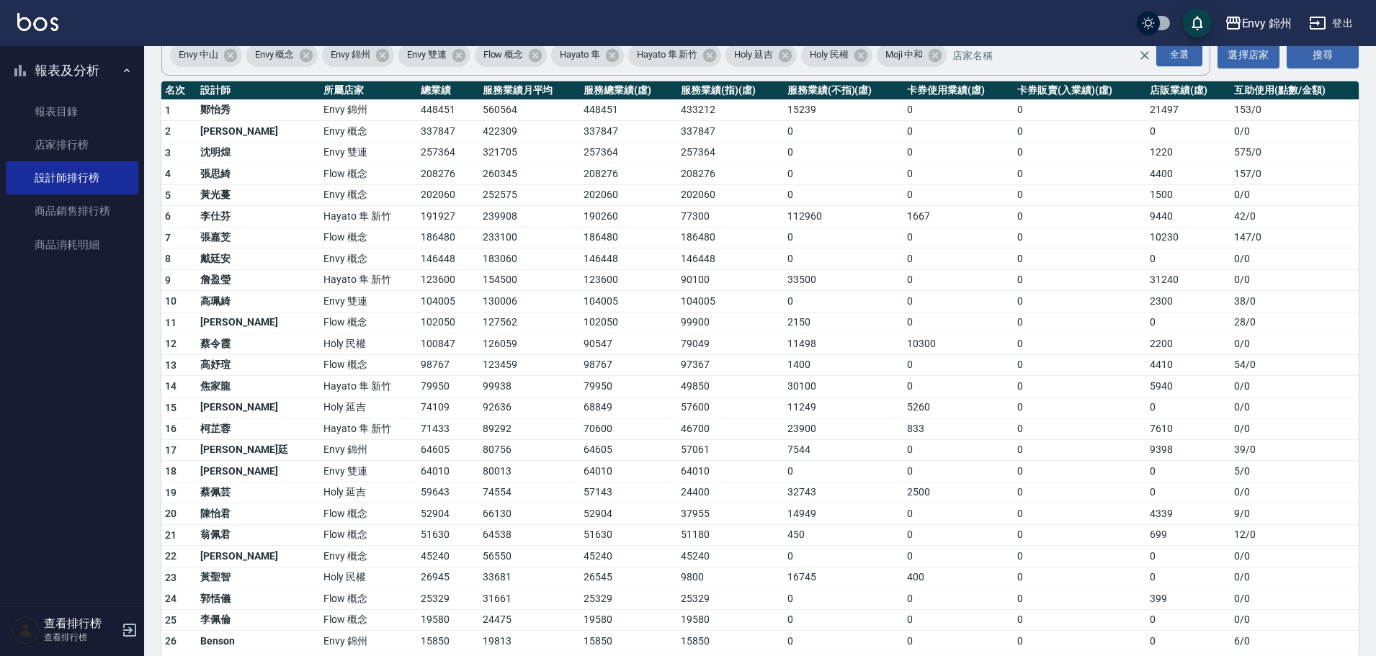
click at [903, 475] on td "0" at bounding box center [958, 472] width 110 height 22
click at [1348, 27] on button "登出" at bounding box center [1330, 23] width 55 height 27
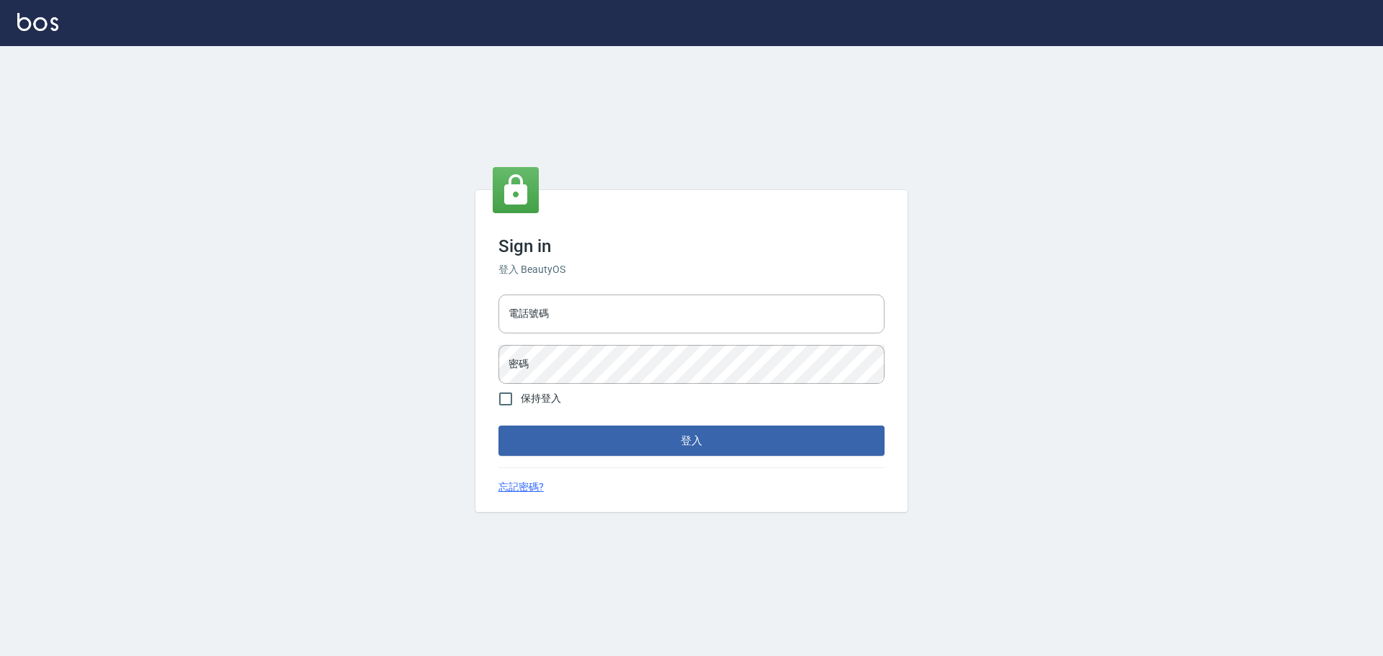
type input "9990001234567"
click at [689, 323] on input "9990001234567" at bounding box center [691, 314] width 386 height 39
type input "25153595"
click at [720, 445] on button "登入" at bounding box center [691, 441] width 386 height 30
